Goal: Navigation & Orientation: Go to known website

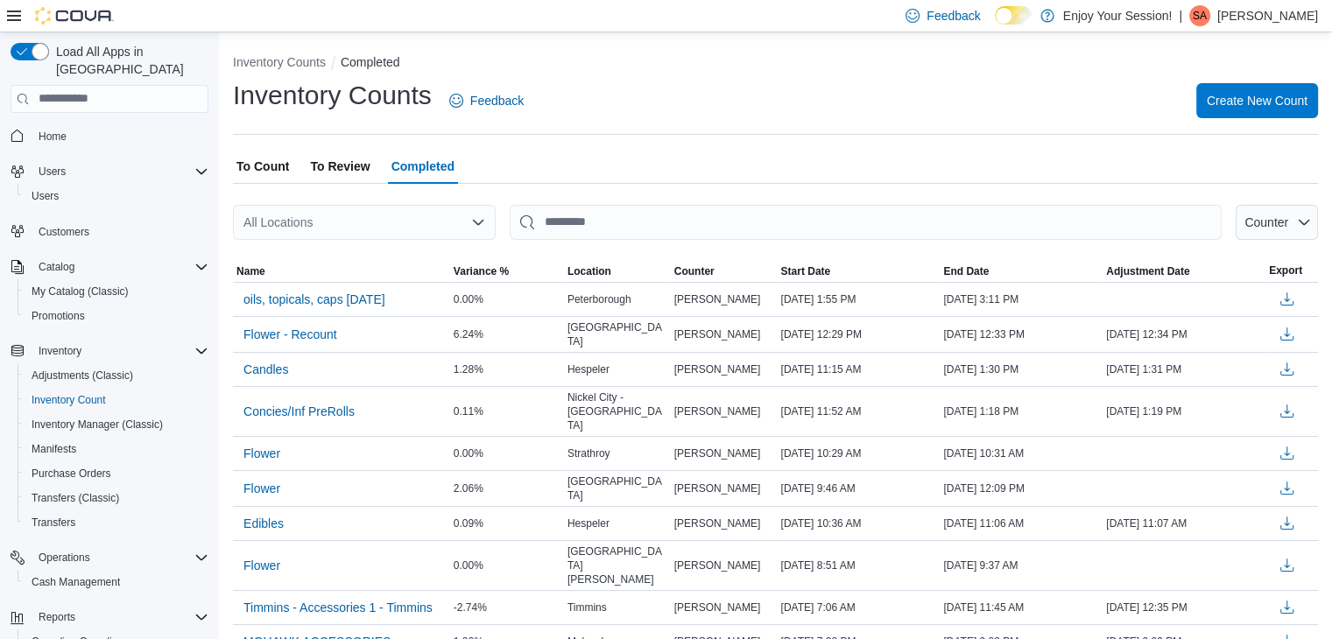
click at [95, 125] on span "Home" at bounding box center [120, 136] width 177 height 22
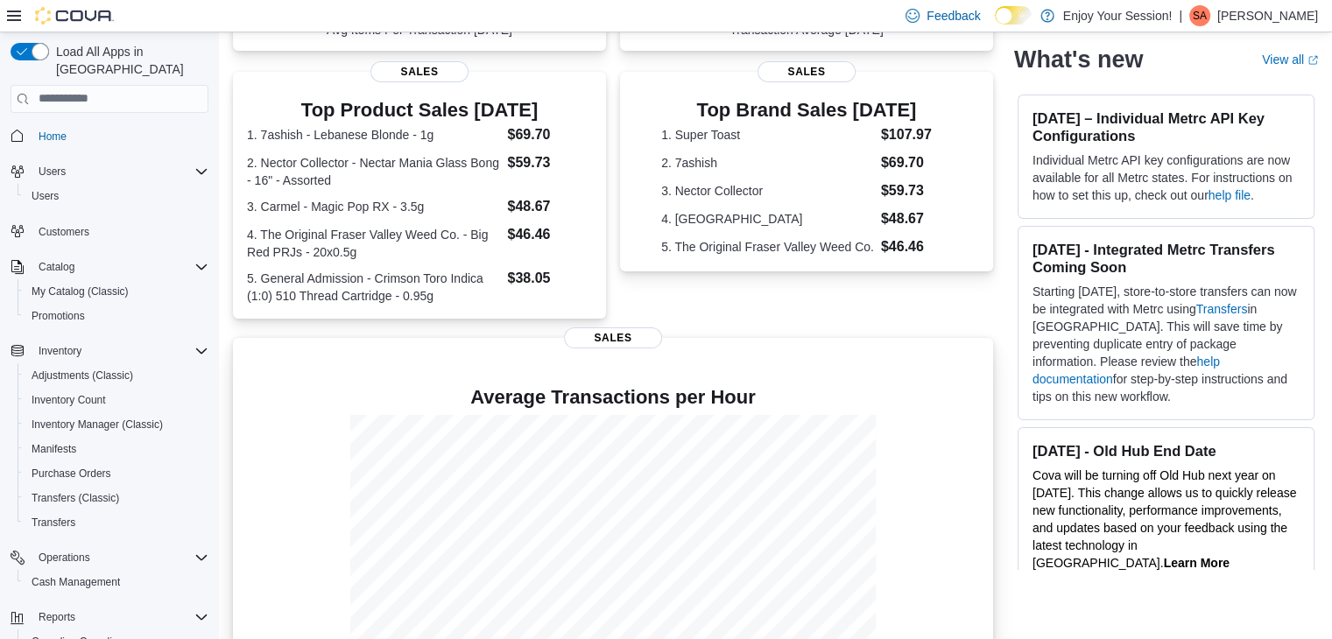
scroll to position [397, 0]
